Goal: Task Accomplishment & Management: Manage account settings

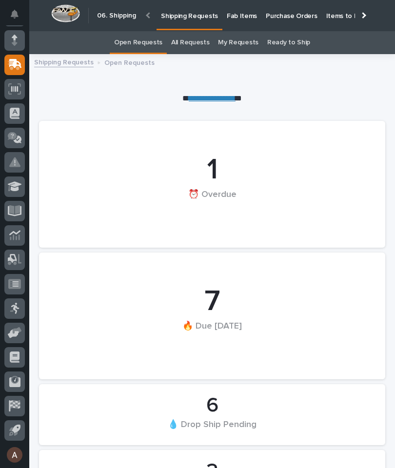
click at [368, 19] on div at bounding box center [363, 15] width 16 height 30
click at [257, 13] on p "Fab Items" at bounding box center [242, 10] width 30 height 20
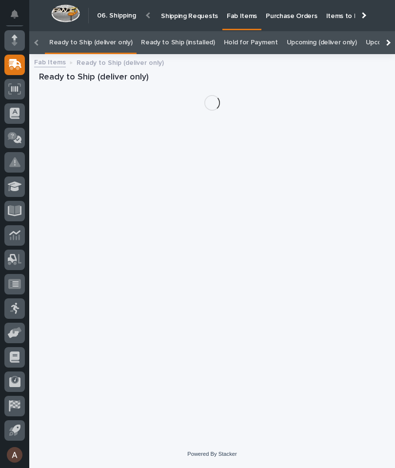
scroll to position [0, -69]
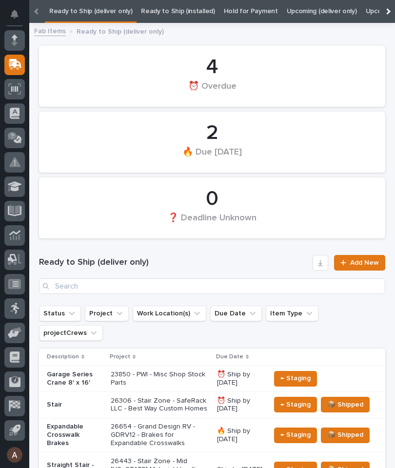
click at [383, 9] on div at bounding box center [387, 11] width 16 height 23
click at [371, 11] on link "All" at bounding box center [374, 11] width 7 height 23
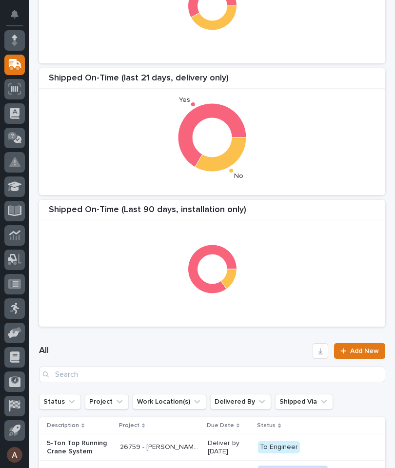
scroll to position [140, 0]
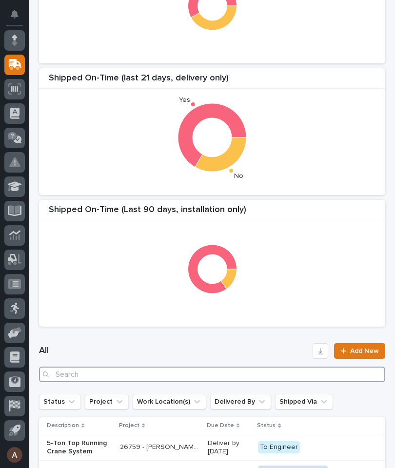
click at [239, 377] on input "Search" at bounding box center [212, 375] width 346 height 16
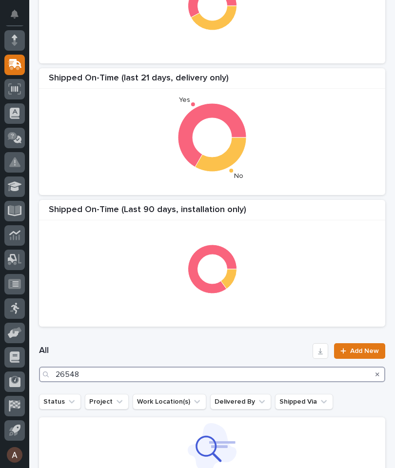
type input "26548"
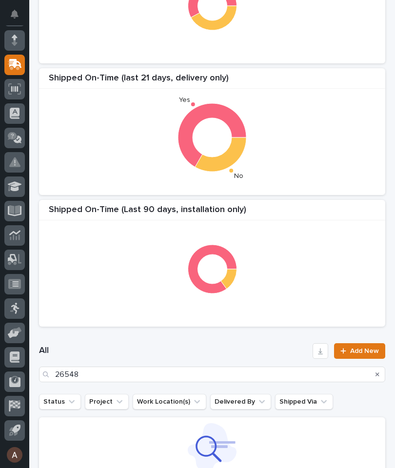
click at [340, 190] on div "Shipped On-Time (last 21 days, delivery only) Yes No" at bounding box center [212, 131] width 346 height 127
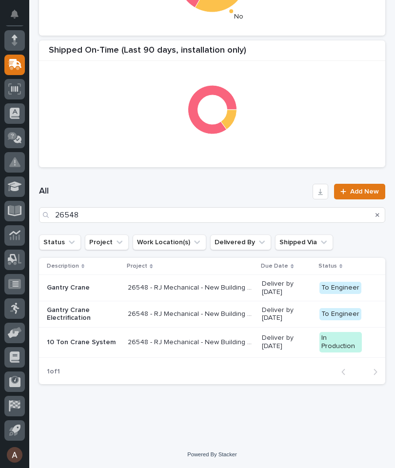
click at [99, 346] on p "10 Ton Crane System" at bounding box center [83, 343] width 73 height 8
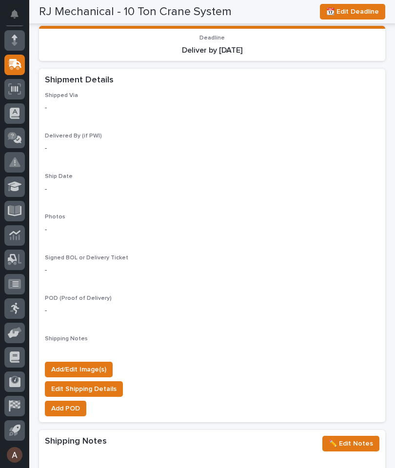
click at [103, 364] on span "Add/Edit Image(s)" at bounding box center [78, 370] width 55 height 12
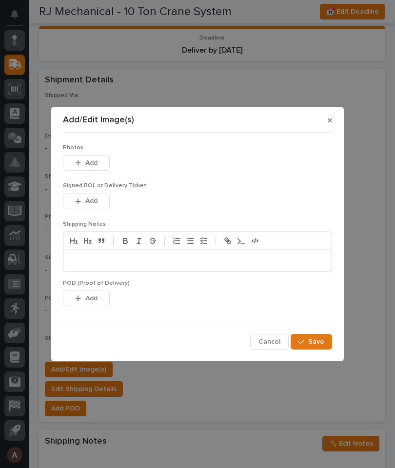
click at [103, 160] on button "Add" at bounding box center [86, 163] width 47 height 16
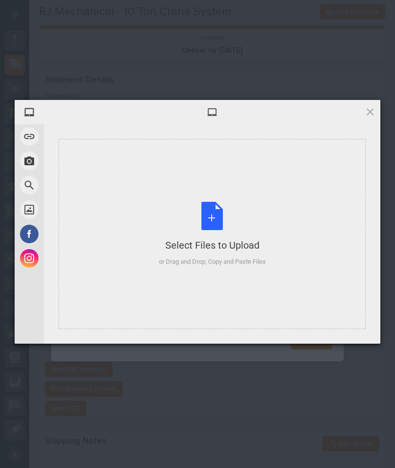
click at [291, 236] on div "Select Files to Upload or Drag and Drop, Copy and Paste Files" at bounding box center [212, 234] width 307 height 190
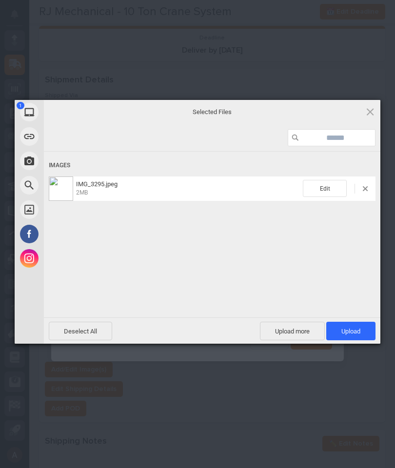
click at [366, 331] on span "Upload 1" at bounding box center [350, 331] width 49 height 19
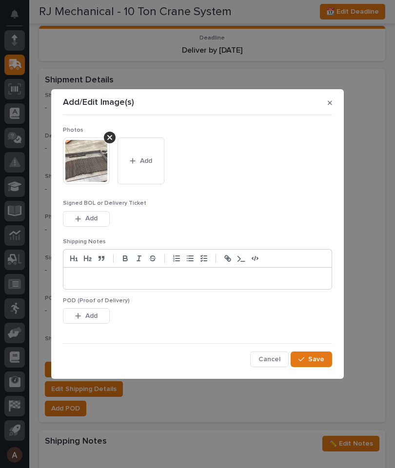
click at [321, 364] on button "Save" at bounding box center [311, 360] width 41 height 16
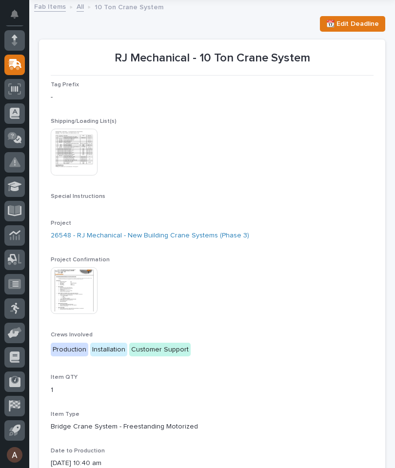
scroll to position [55, 0]
click at [71, 290] on img at bounding box center [74, 291] width 47 height 47
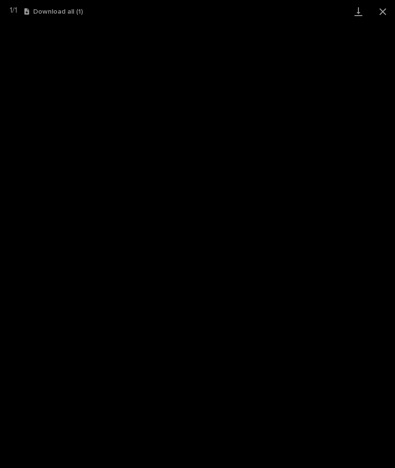
click at [358, 6] on link "Download" at bounding box center [358, 11] width 24 height 23
click at [388, 10] on button "Close gallery" at bounding box center [383, 11] width 24 height 23
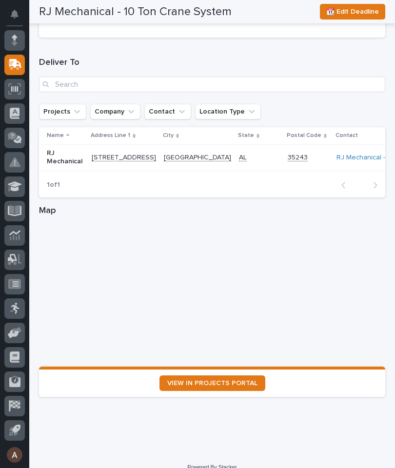
scroll to position [1290, 0]
